Goal: Transaction & Acquisition: Book appointment/travel/reservation

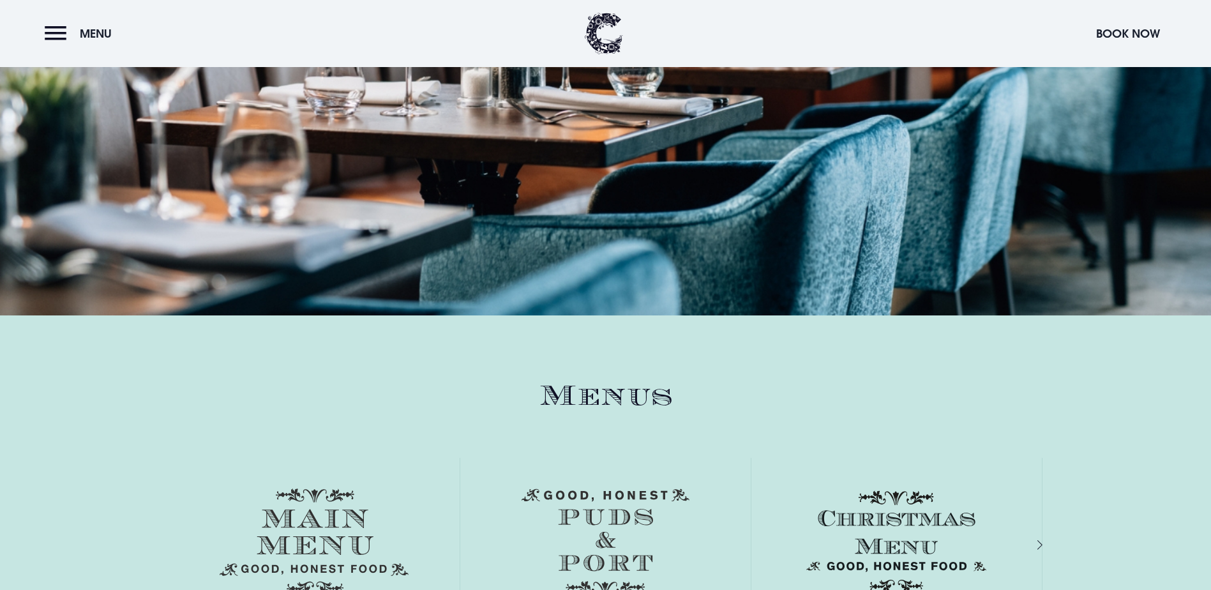
scroll to position [1404, 0]
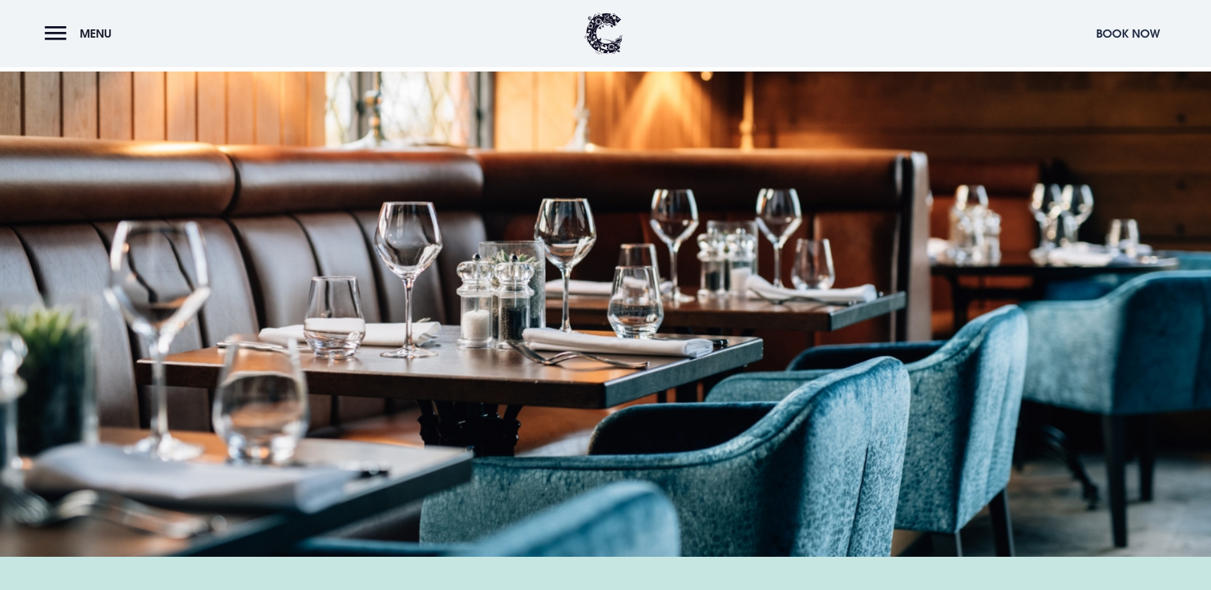
click at [1132, 31] on button "Book Now" at bounding box center [1127, 33] width 77 height 27
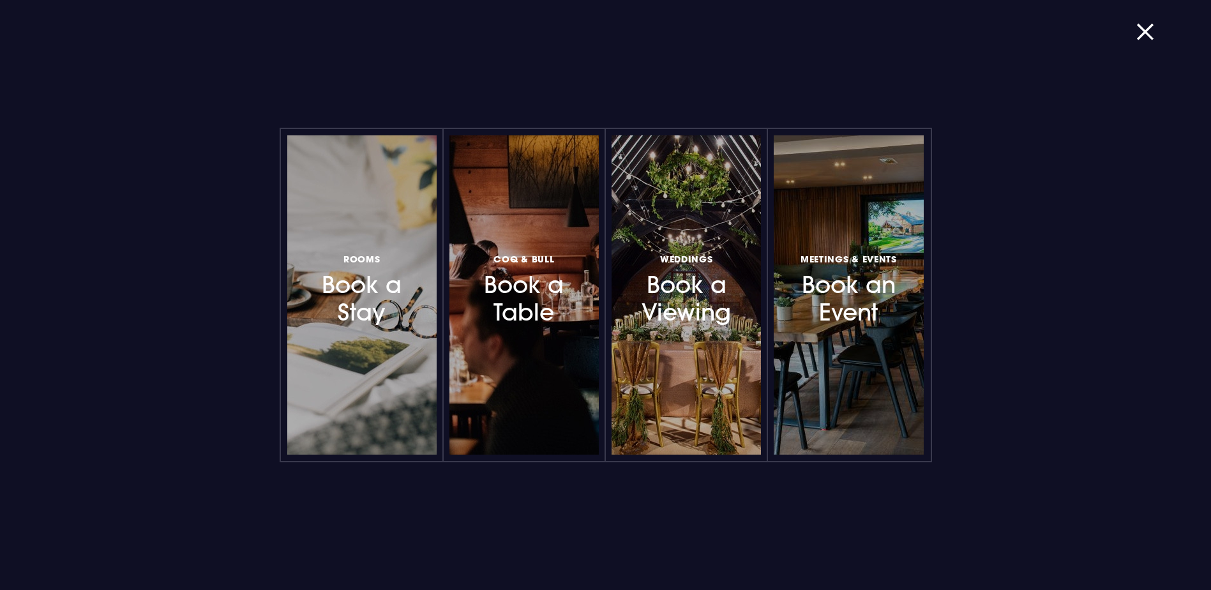
click at [392, 310] on h3 "Rooms Book a Stay" at bounding box center [361, 288] width 111 height 76
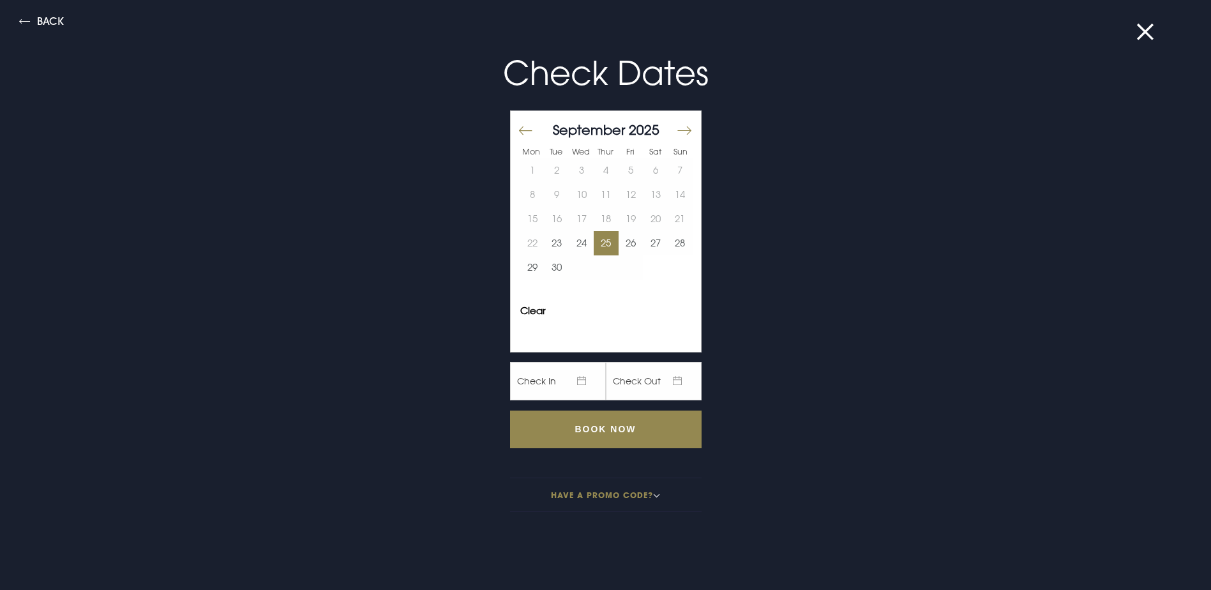
click at [597, 245] on button "25" at bounding box center [606, 243] width 25 height 24
click at [618, 239] on button "26" at bounding box center [630, 243] width 25 height 24
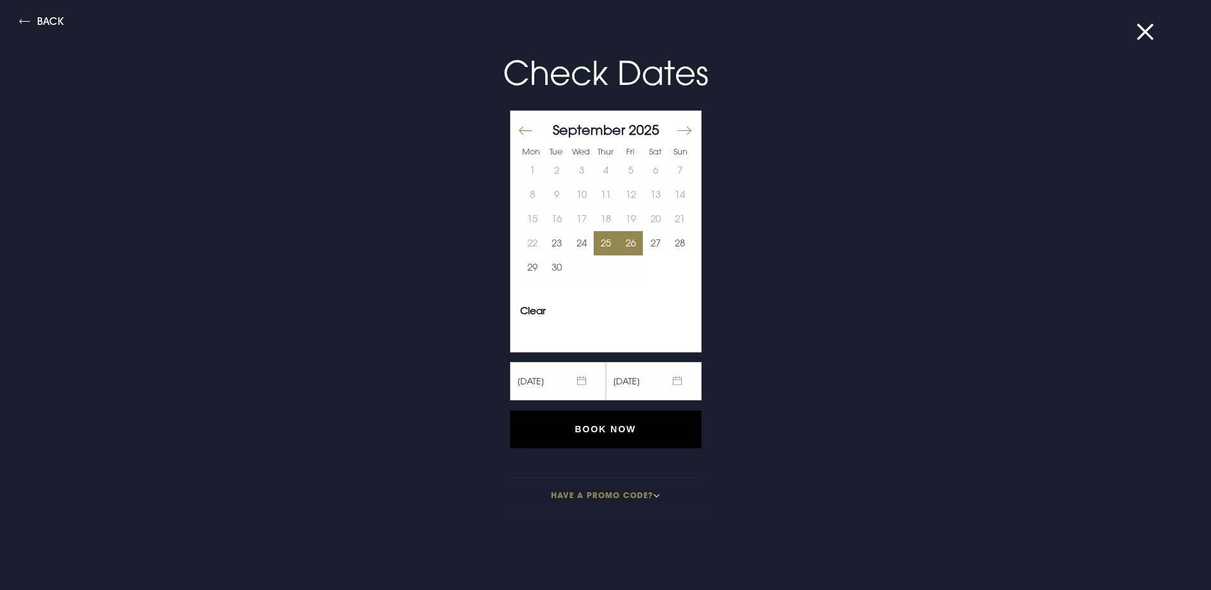
click at [625, 431] on input "Book Now" at bounding box center [605, 429] width 191 height 38
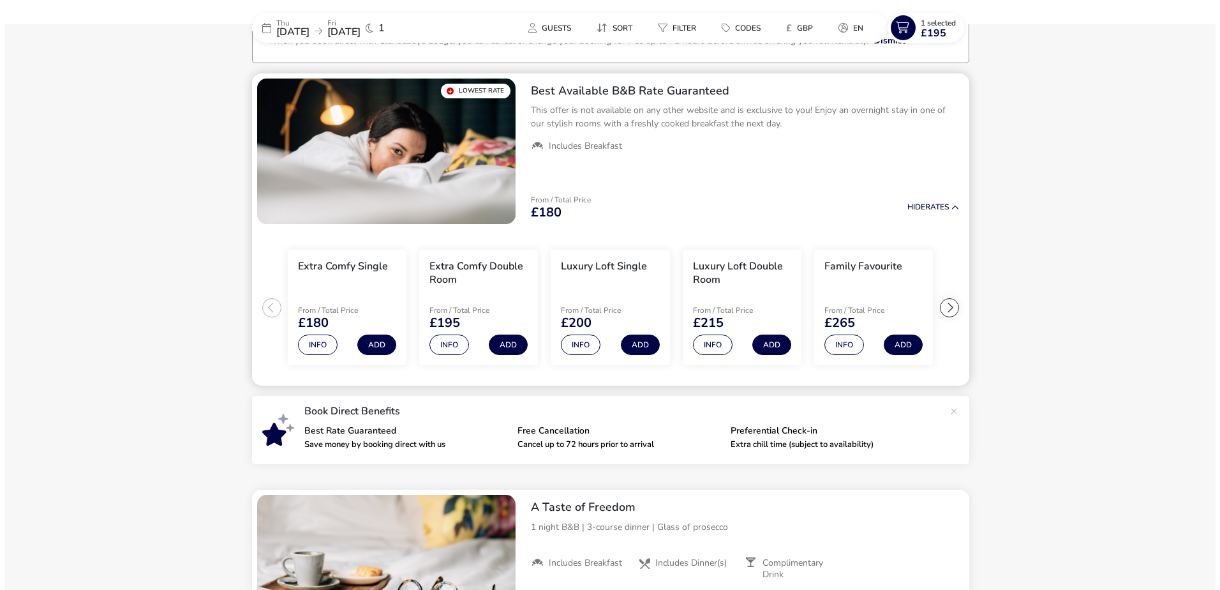
scroll to position [100, 0]
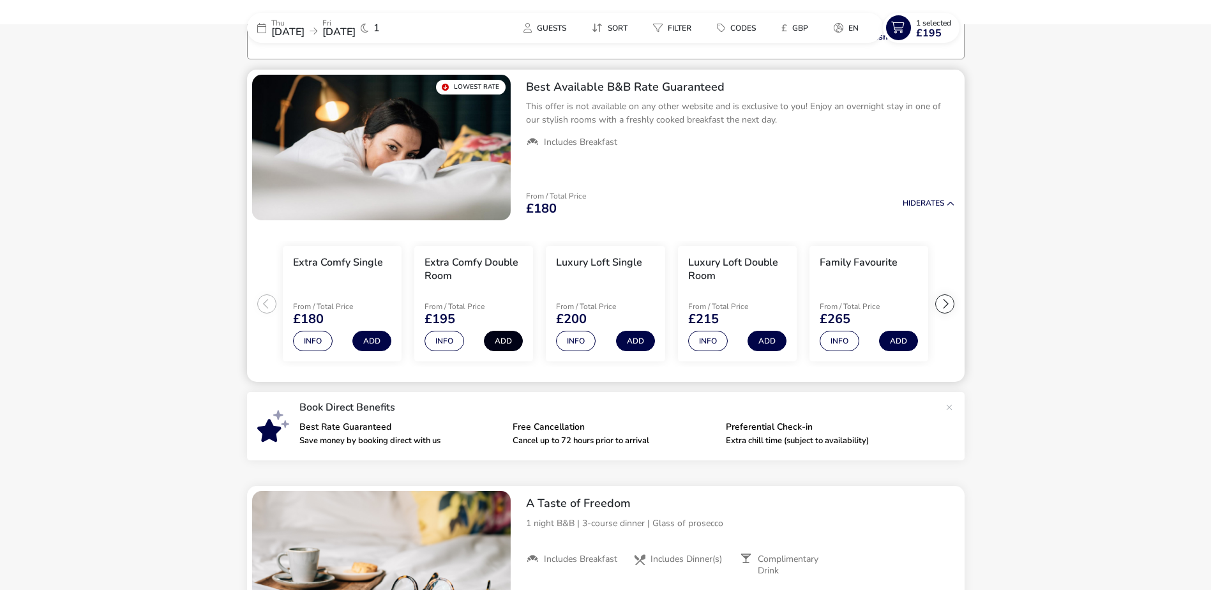
click at [502, 332] on button "Add" at bounding box center [503, 341] width 39 height 20
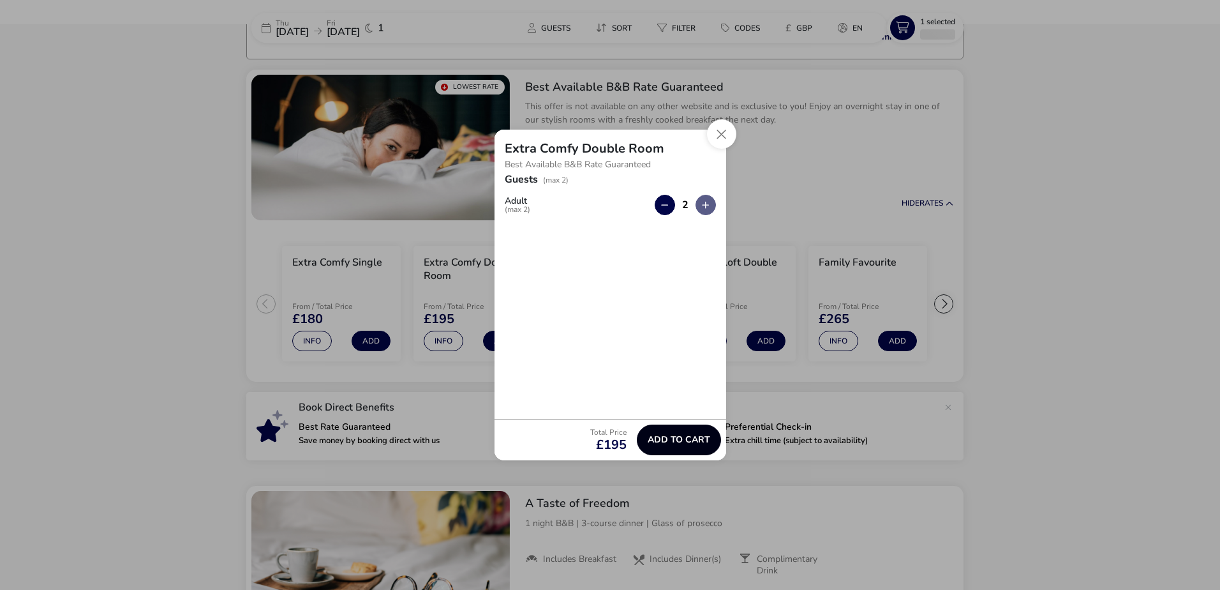
click at [686, 438] on span "Add to cart" at bounding box center [679, 440] width 63 height 10
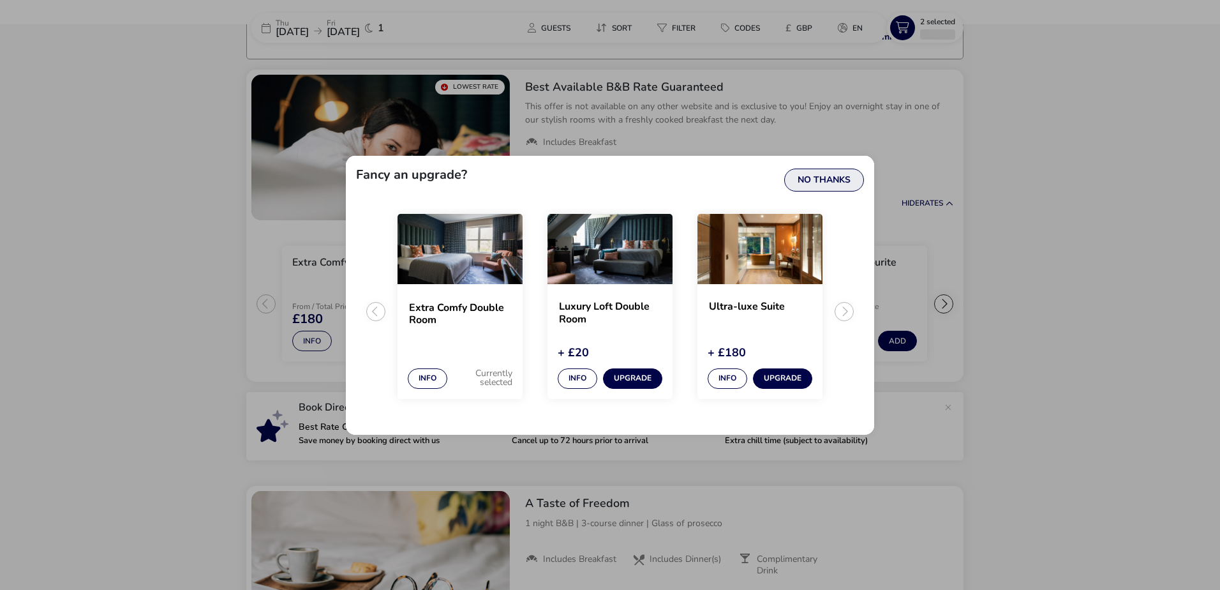
click at [798, 176] on button "No Thanks" at bounding box center [824, 179] width 80 height 23
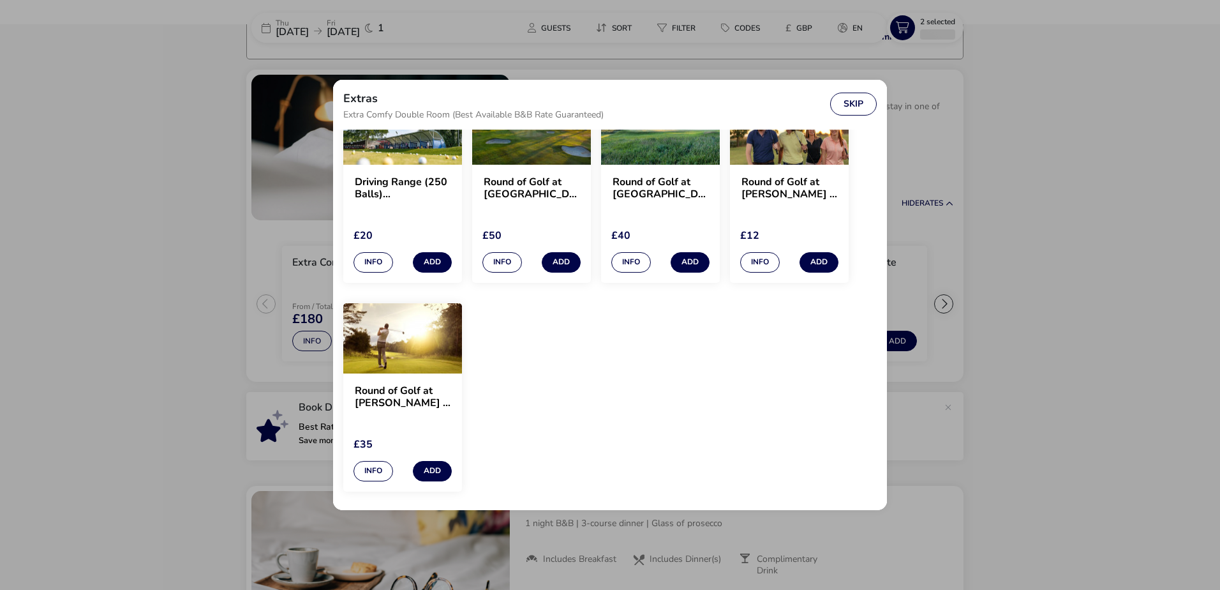
scroll to position [1220, 0]
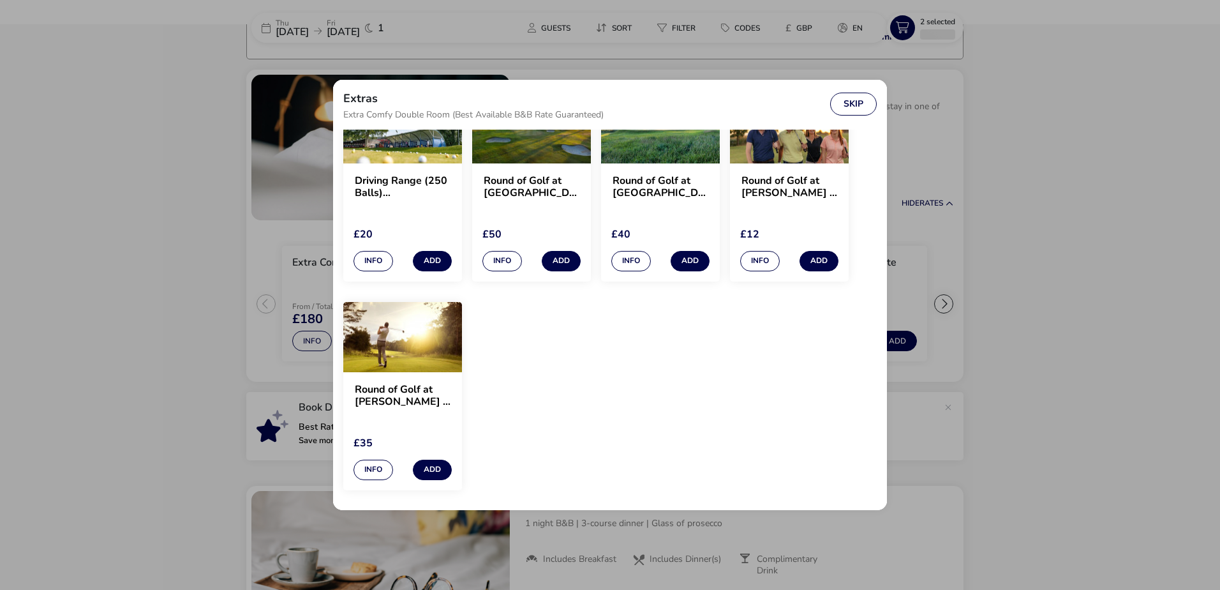
click at [1024, 154] on div "Extras Extra Comfy Double Room (Best Available B&B Rate Guaranteed) Skip Extras…" at bounding box center [610, 295] width 1220 height 590
